Goal: Task Accomplishment & Management: Use online tool/utility

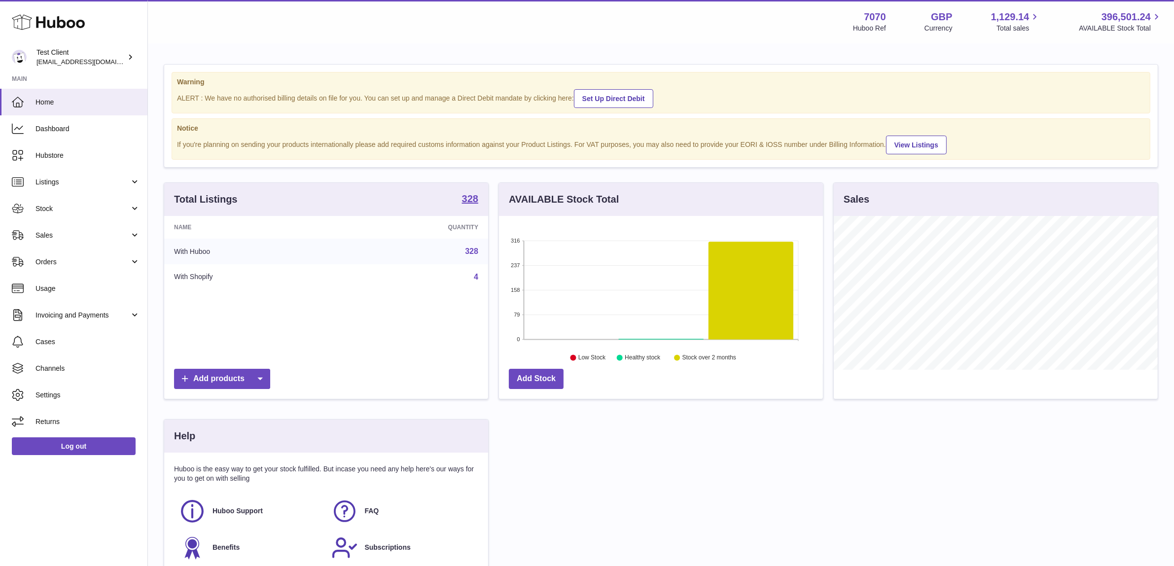
scroll to position [153, 324]
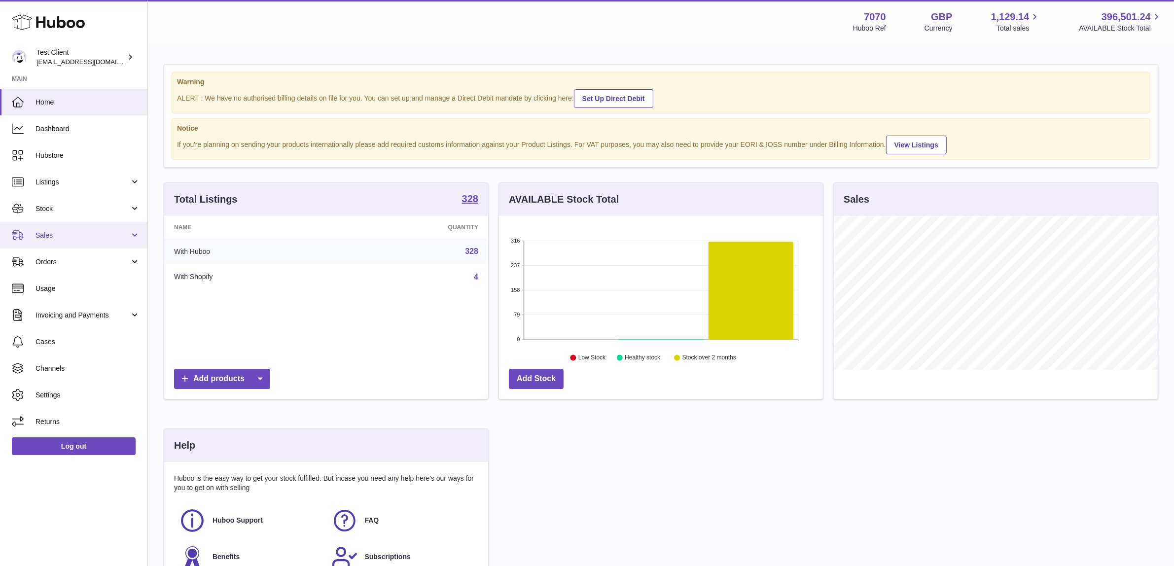
click at [71, 228] on link "Sales" at bounding box center [73, 235] width 147 height 27
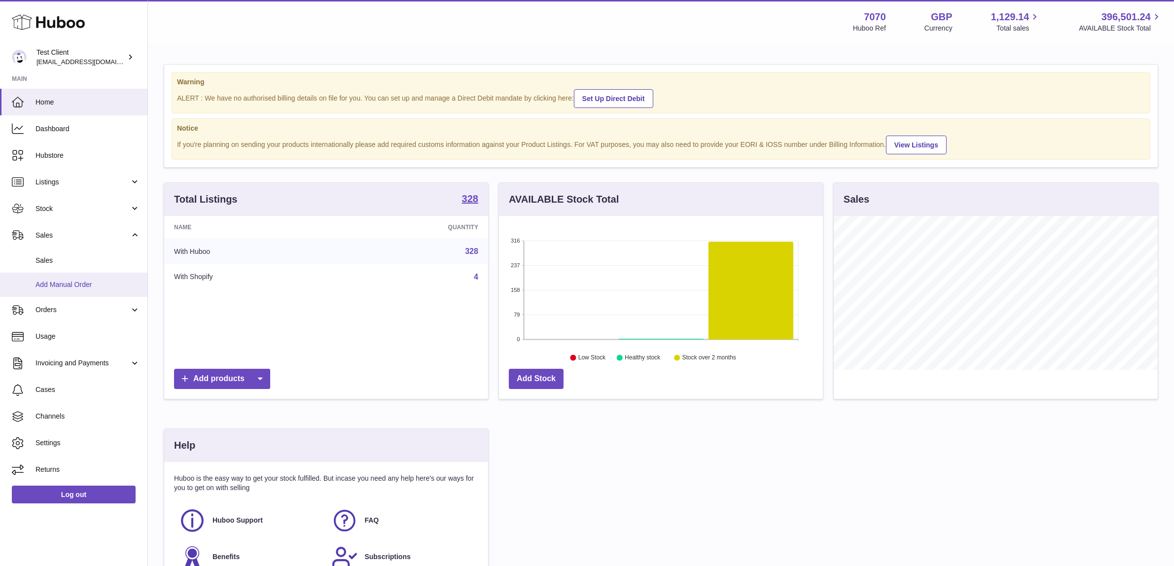
click at [85, 289] on link "Add Manual Order" at bounding box center [73, 285] width 147 height 24
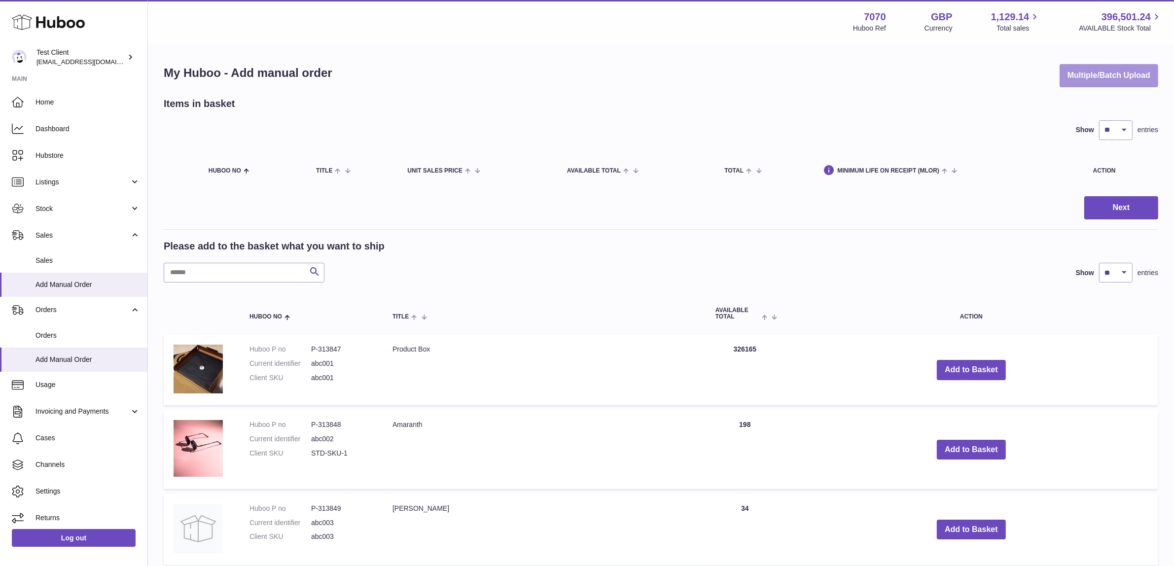
click at [1079, 70] on button "Multiple/Batch Upload" at bounding box center [1108, 75] width 99 height 23
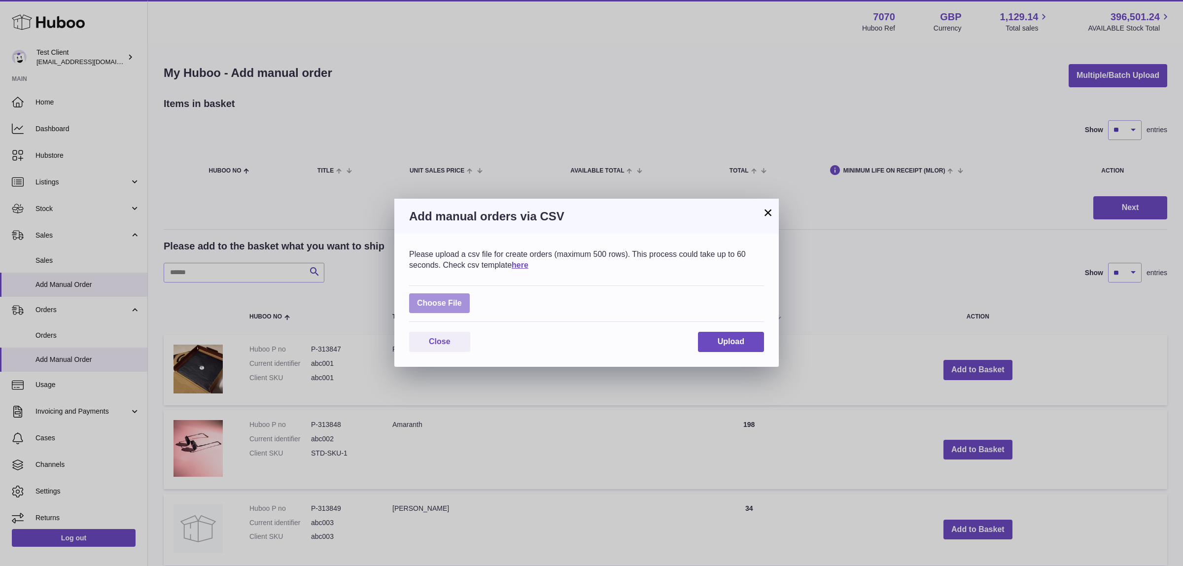
click at [441, 312] on label at bounding box center [439, 303] width 61 height 20
click at [462, 299] on input "file" at bounding box center [462, 298] width 0 height 0
type input "**********"
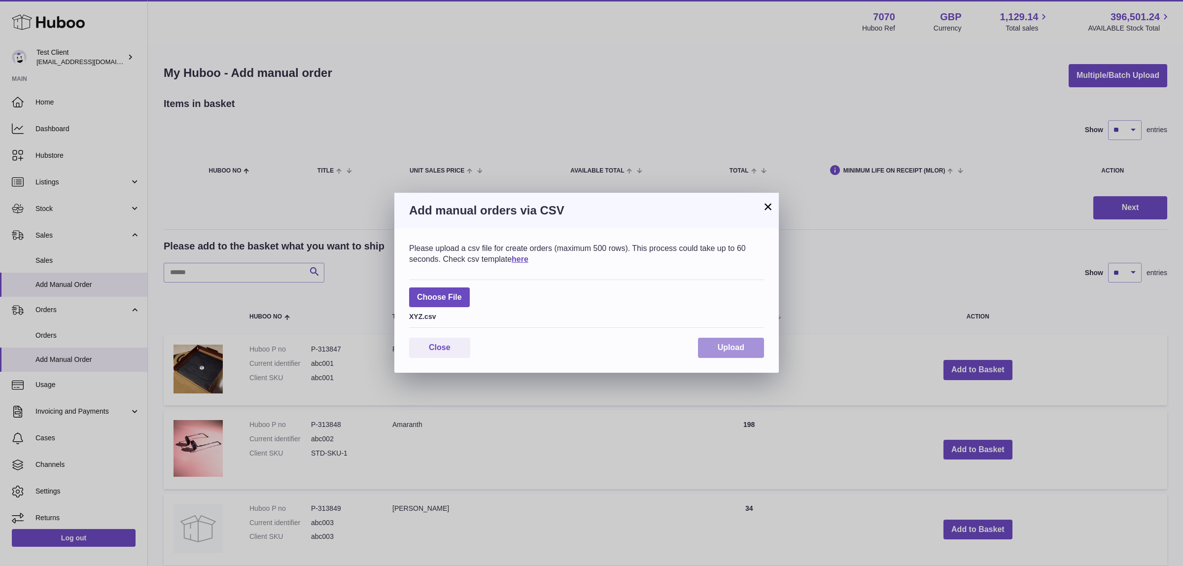
click at [725, 344] on span "Upload" at bounding box center [731, 347] width 27 height 8
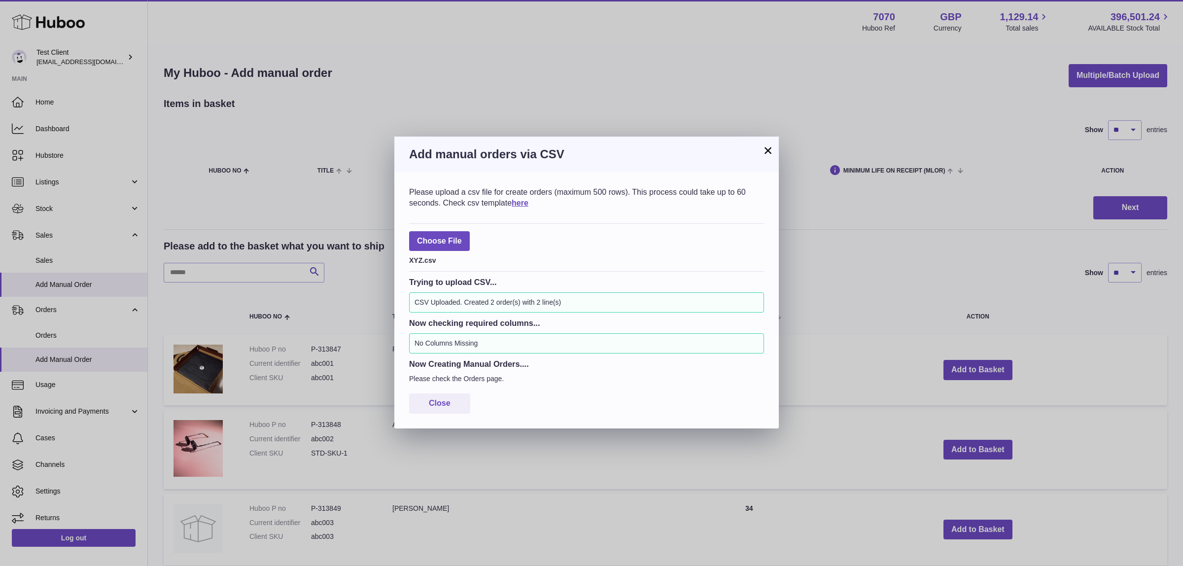
click at [770, 149] on button "×" at bounding box center [768, 150] width 12 height 12
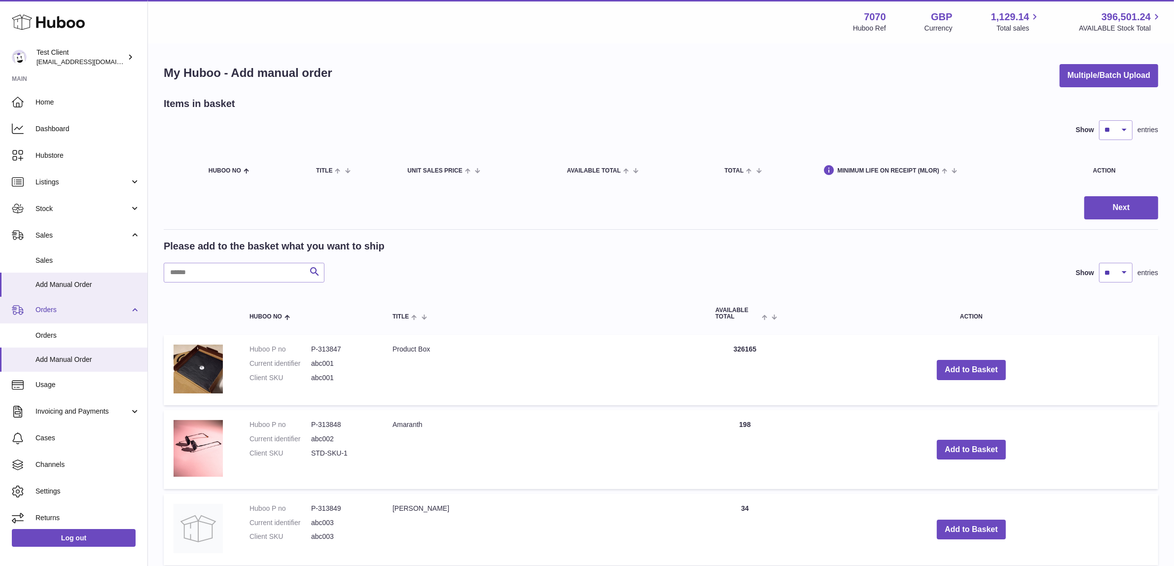
click at [65, 308] on span "Orders" at bounding box center [82, 309] width 94 height 9
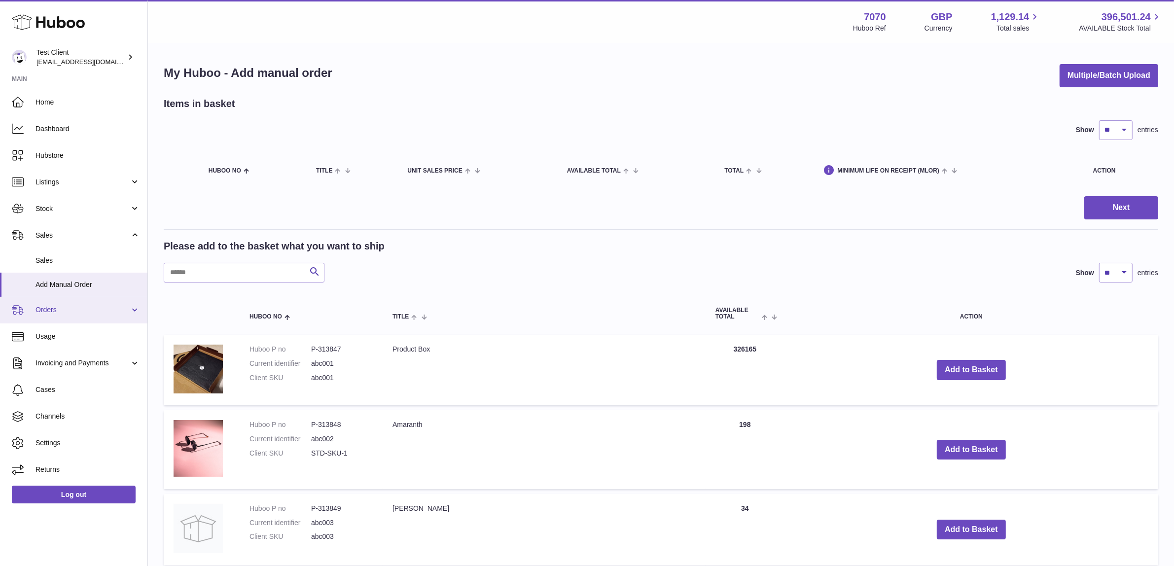
click at [65, 308] on span "Orders" at bounding box center [82, 309] width 94 height 9
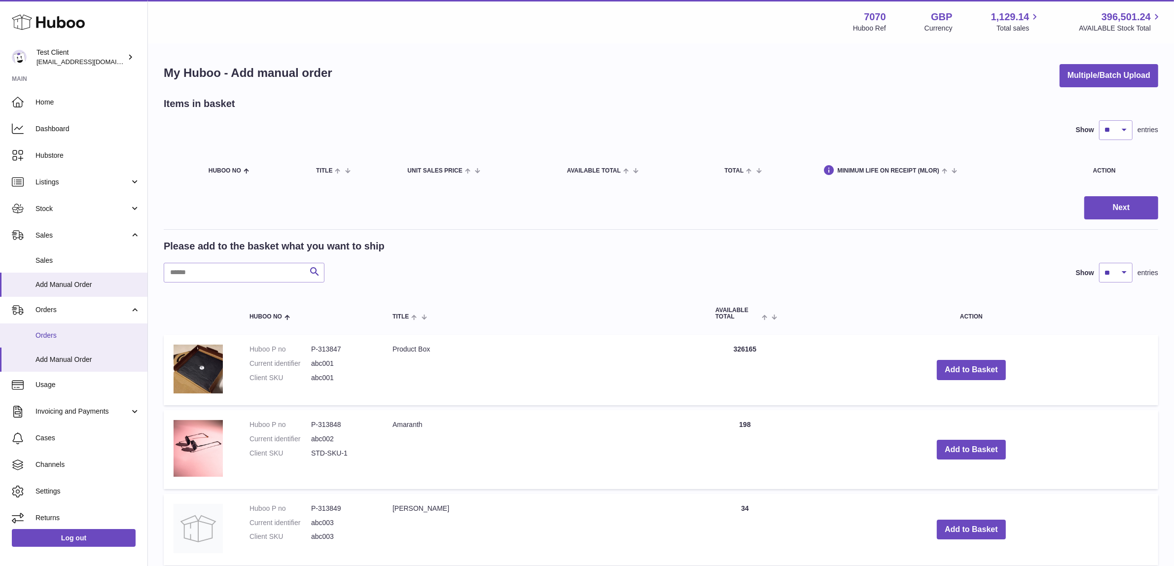
click at [66, 339] on span "Orders" at bounding box center [87, 335] width 105 height 9
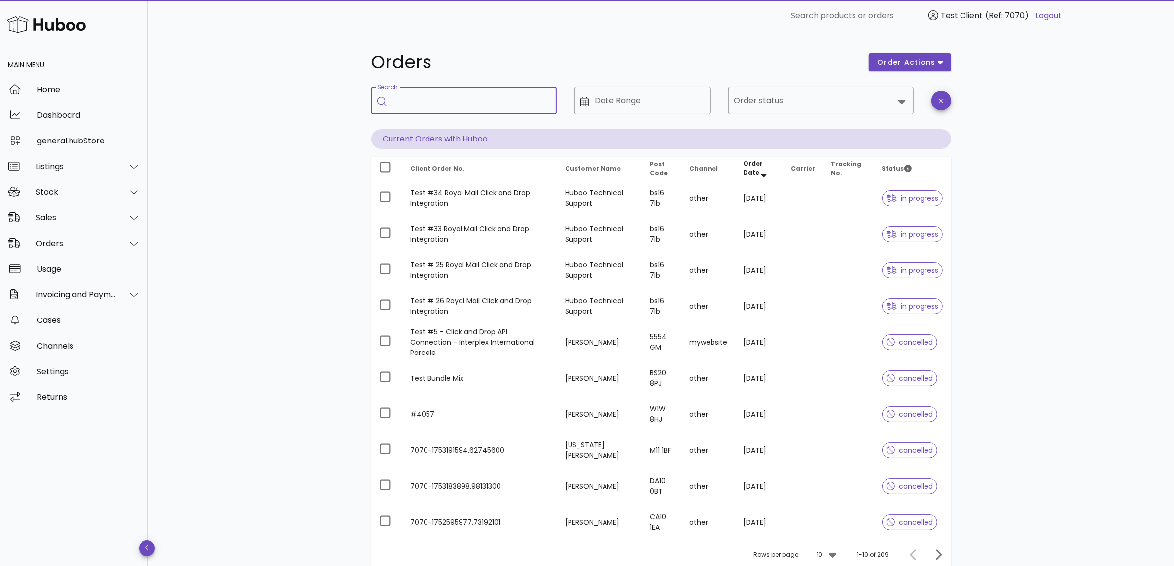
click at [456, 105] on input "Search" at bounding box center [471, 101] width 156 height 16
paste input "*******"
type input "*******"
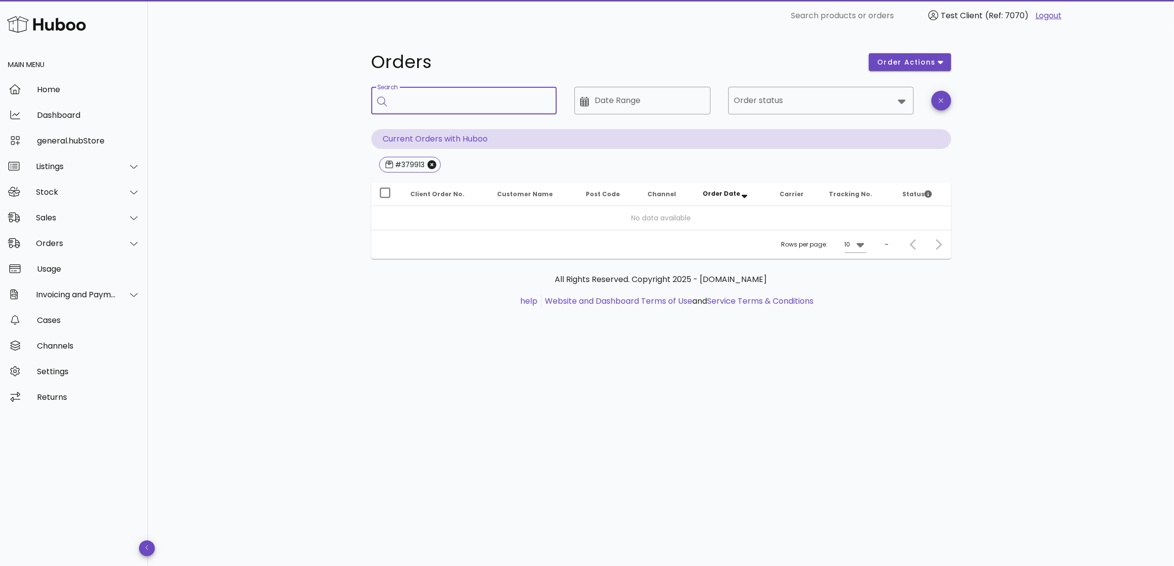
click at [1056, 13] on link "Logout" at bounding box center [1048, 16] width 26 height 12
